Goal: Information Seeking & Learning: Understand process/instructions

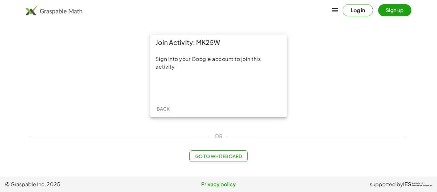
click at [230, 98] on div "Sign into your Google account to join this activity." at bounding box center [218, 75] width 136 height 50
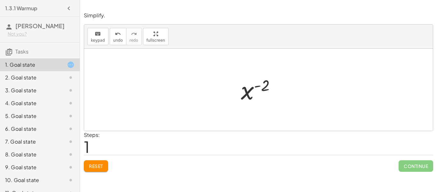
click at [95, 167] on span "Reset" at bounding box center [96, 166] width 14 height 6
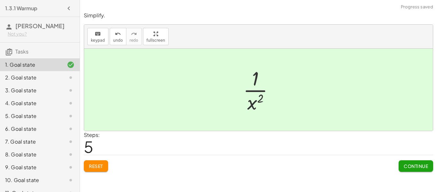
click at [416, 166] on span "Continue" at bounding box center [416, 166] width 24 height 6
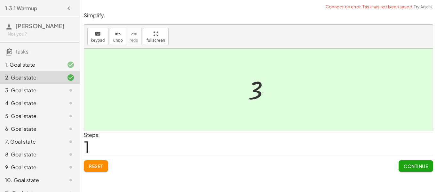
click at [414, 170] on button "Continue" at bounding box center [416, 166] width 35 height 12
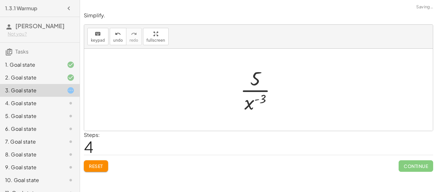
click at [99, 170] on button "Reset" at bounding box center [96, 166] width 24 height 12
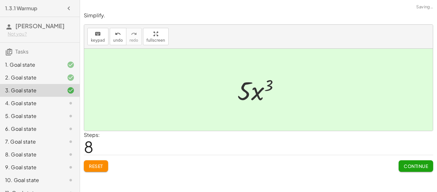
click at [410, 166] on span "Continue" at bounding box center [416, 166] width 24 height 6
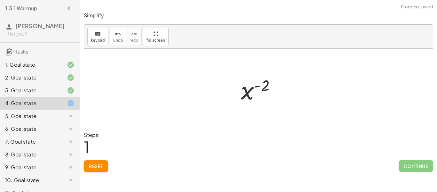
click at [101, 170] on button "Reset" at bounding box center [96, 166] width 24 height 12
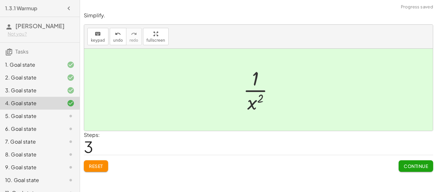
click at [411, 166] on span "Continue" at bounding box center [416, 166] width 24 height 6
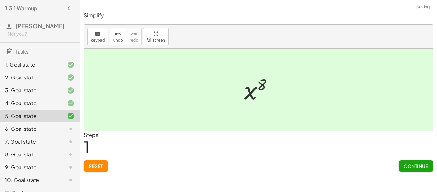
click at [428, 163] on button "Continue" at bounding box center [416, 166] width 35 height 12
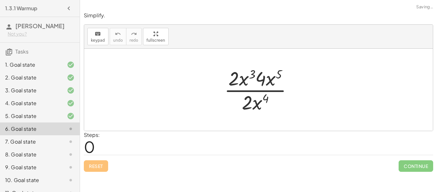
click at [411, 167] on span "Continue" at bounding box center [416, 166] width 35 height 12
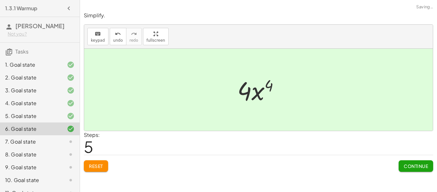
click at [409, 170] on button "Continue" at bounding box center [416, 166] width 35 height 12
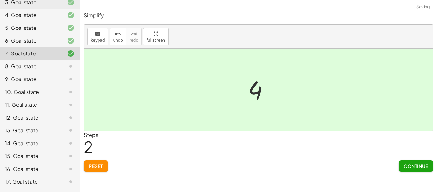
scroll to position [138, 0]
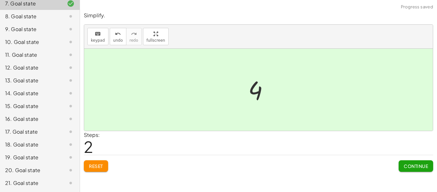
click at [406, 176] on div "Simplify. keyboard keypad undo undo redo redo fullscreen · x 5 · x 7 · 1 · x ( …" at bounding box center [258, 96] width 357 height 192
click at [409, 169] on button "Continue" at bounding box center [416, 166] width 35 height 12
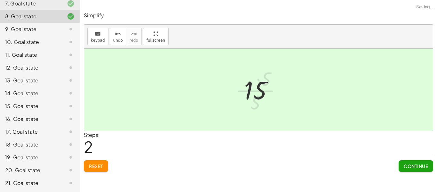
click at [410, 165] on span "Continue" at bounding box center [416, 166] width 24 height 6
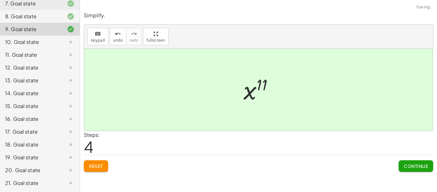
click at [414, 167] on span "Continue" at bounding box center [416, 166] width 24 height 6
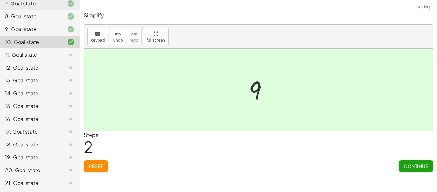
click at [412, 167] on span "Continue" at bounding box center [416, 166] width 24 height 6
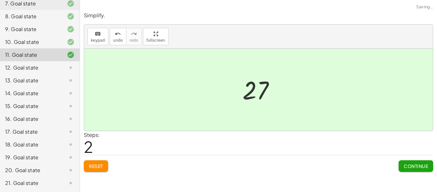
click at [415, 161] on button "Continue" at bounding box center [416, 166] width 35 height 12
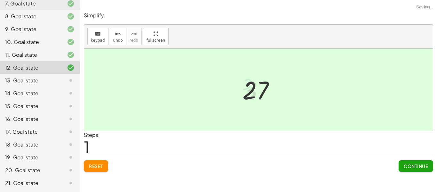
click at [412, 172] on button "Continue" at bounding box center [416, 166] width 35 height 12
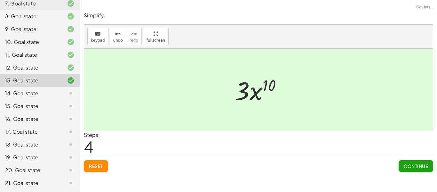
click at [410, 166] on span "Continue" at bounding box center [416, 166] width 24 height 6
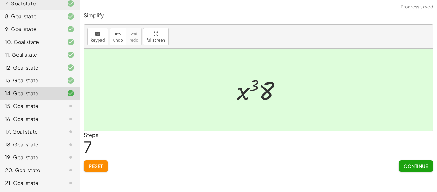
click at [410, 168] on span "Continue" at bounding box center [416, 166] width 24 height 6
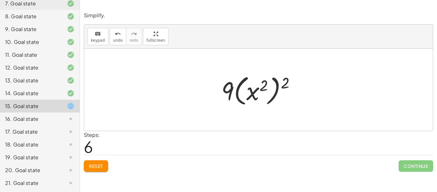
click at [106, 171] on button "Reset" at bounding box center [96, 166] width 24 height 12
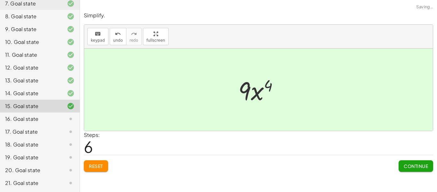
click at [413, 170] on button "Continue" at bounding box center [416, 166] width 35 height 12
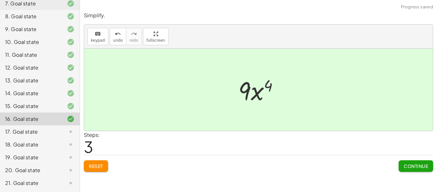
click at [414, 169] on button "Continue" at bounding box center [416, 166] width 35 height 12
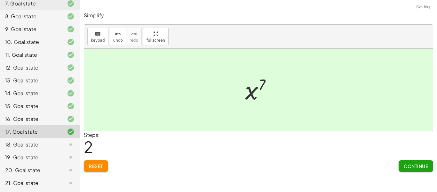
click at [416, 162] on button "Continue" at bounding box center [416, 166] width 35 height 12
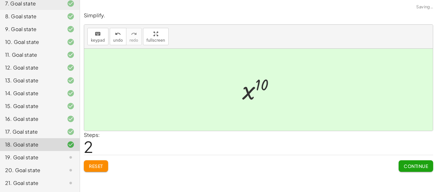
click at [414, 164] on span "Continue" at bounding box center [416, 166] width 24 height 6
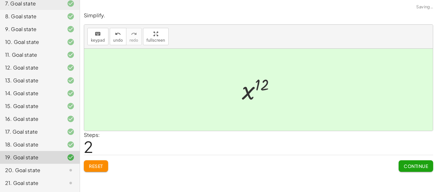
click at [412, 161] on button "Continue" at bounding box center [416, 166] width 35 height 12
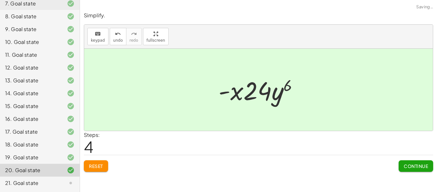
click at [407, 162] on button "Continue" at bounding box center [416, 166] width 35 height 12
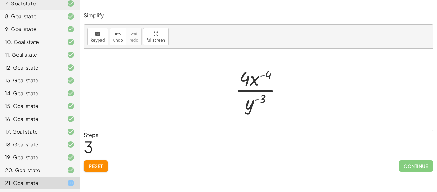
click at [100, 165] on span "Reset" at bounding box center [96, 166] width 14 height 6
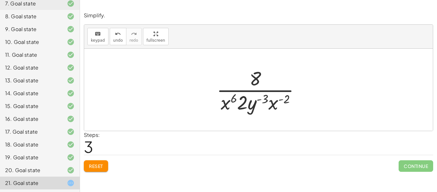
click at [88, 169] on button "Reset" at bounding box center [96, 166] width 24 height 12
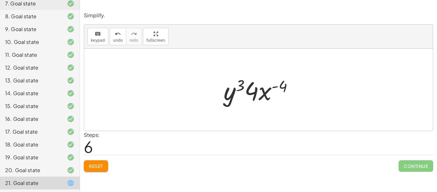
click at [99, 171] on button "Reset" at bounding box center [96, 166] width 24 height 12
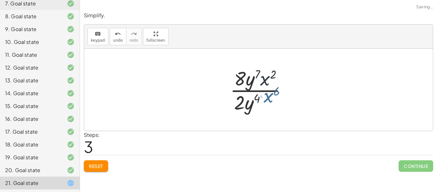
click at [91, 169] on button "Reset" at bounding box center [96, 166] width 24 height 12
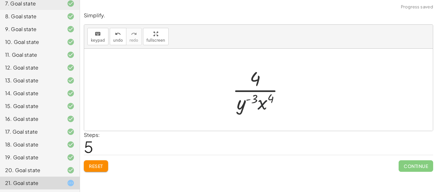
click at [98, 168] on span "Reset" at bounding box center [96, 166] width 14 height 6
click at [96, 164] on span "Reset" at bounding box center [96, 166] width 14 height 6
